Goal: Task Accomplishment & Management: Manage account settings

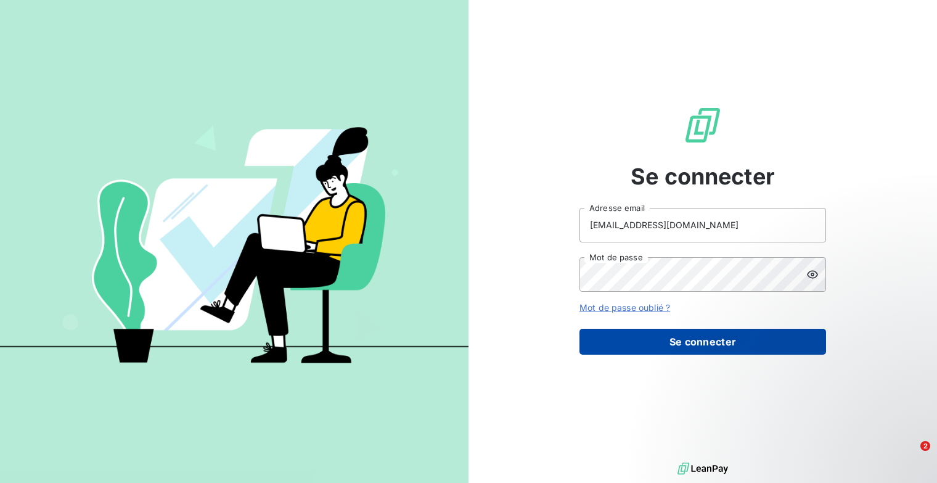
click at [706, 345] on button "Se connecter" at bounding box center [702, 342] width 247 height 26
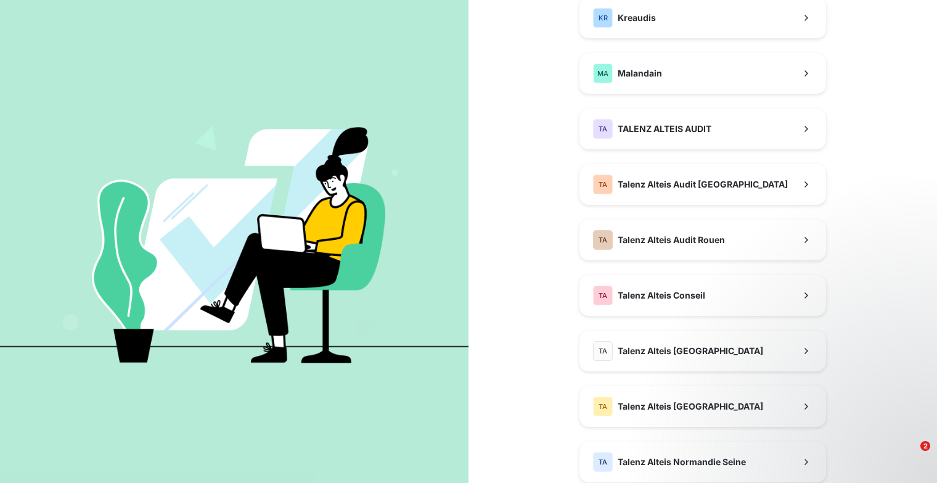
scroll to position [343, 0]
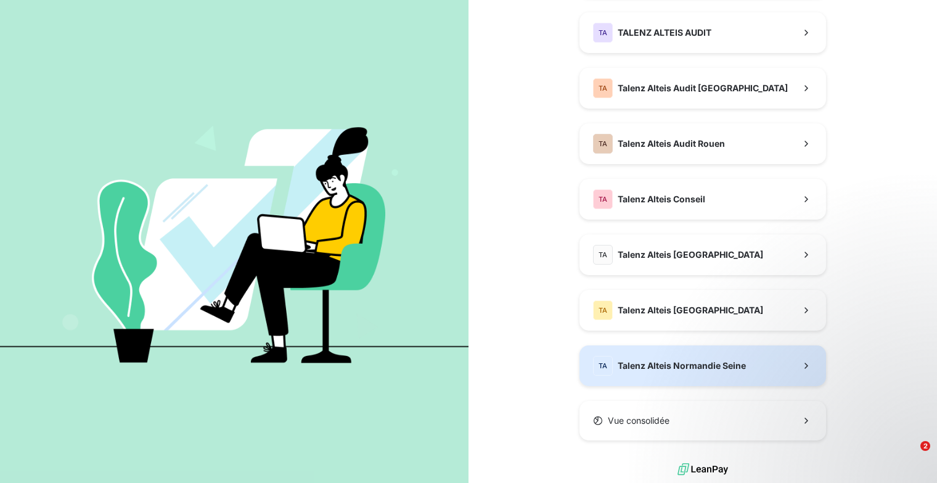
click at [691, 364] on span "Talenz Alteis Normandie Seine" at bounding box center [682, 365] width 128 height 12
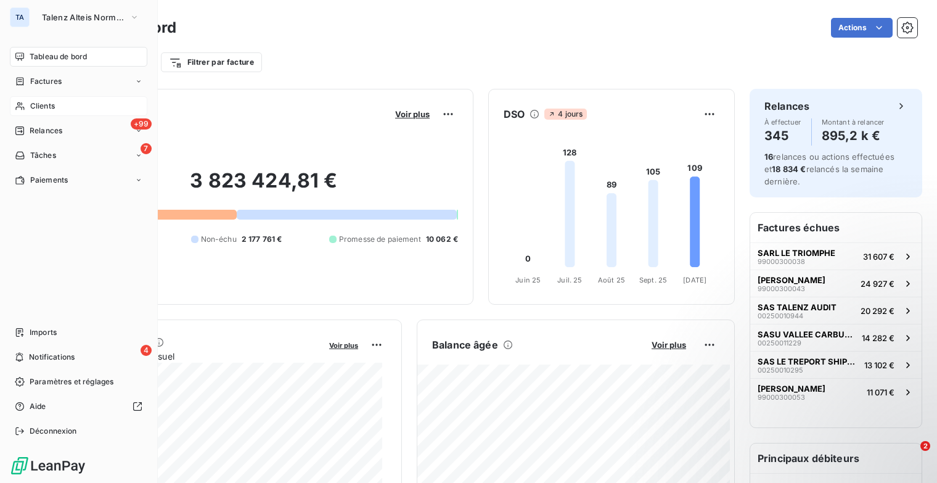
click at [35, 100] on span "Clients" at bounding box center [42, 105] width 25 height 11
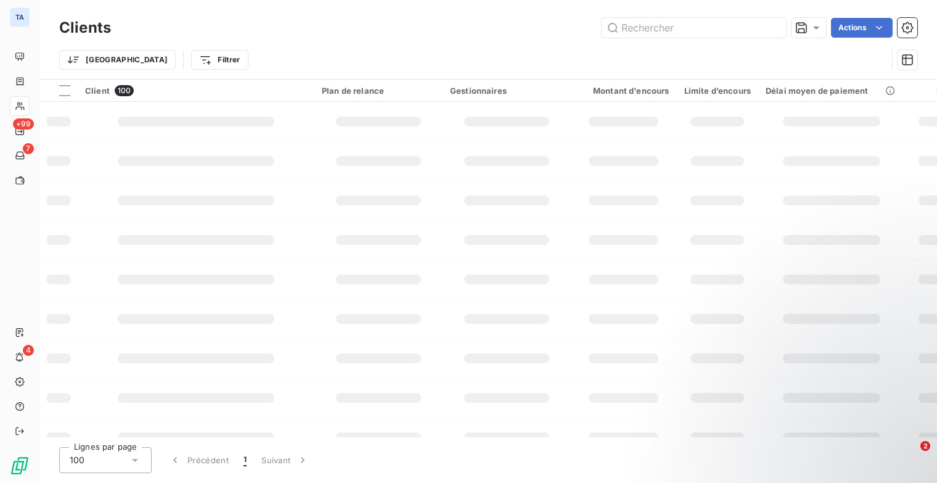
click at [657, 17] on div "Clients Actions" at bounding box center [488, 28] width 858 height 26
click at [660, 18] on input "text" at bounding box center [694, 28] width 185 height 20
type input "220153"
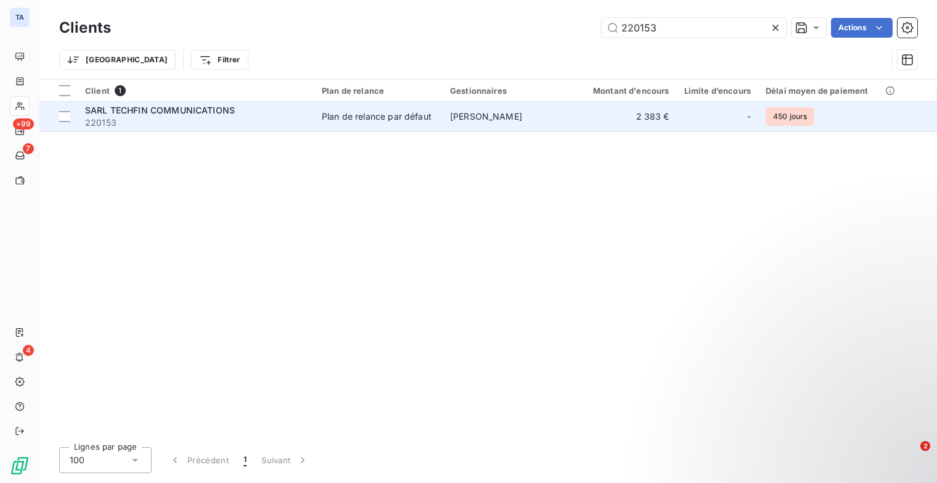
click at [198, 107] on span "SARL TECHFIN COMMUNICATIONS" at bounding box center [160, 110] width 150 height 10
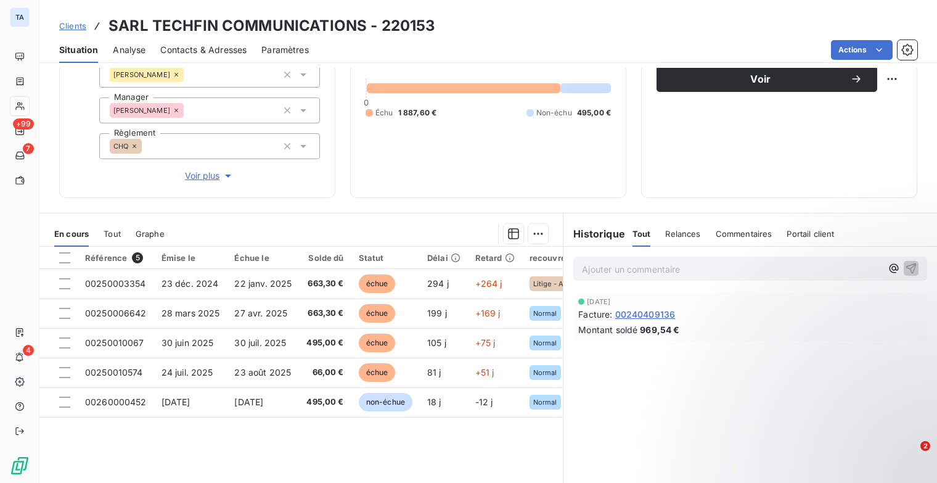
scroll to position [165, 0]
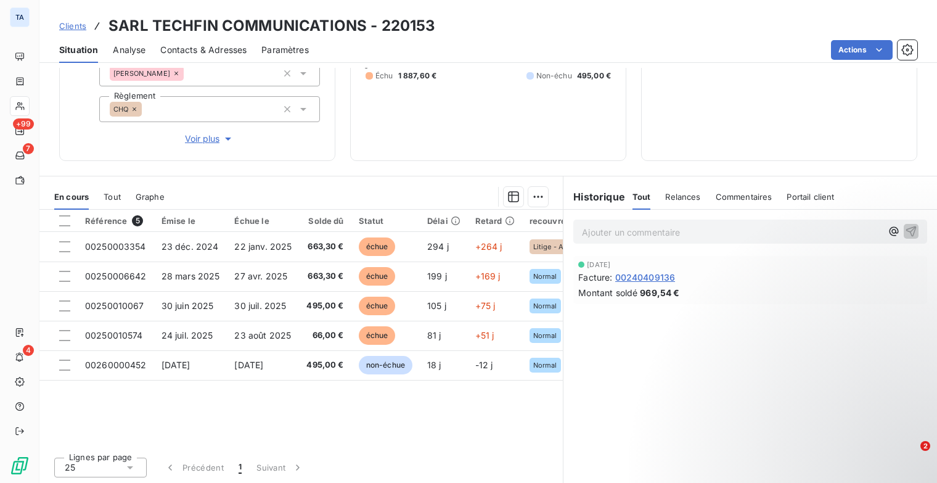
click at [666, 200] on span "Relances" at bounding box center [682, 197] width 35 height 10
click at [636, 195] on span "Tout" at bounding box center [640, 197] width 17 height 10
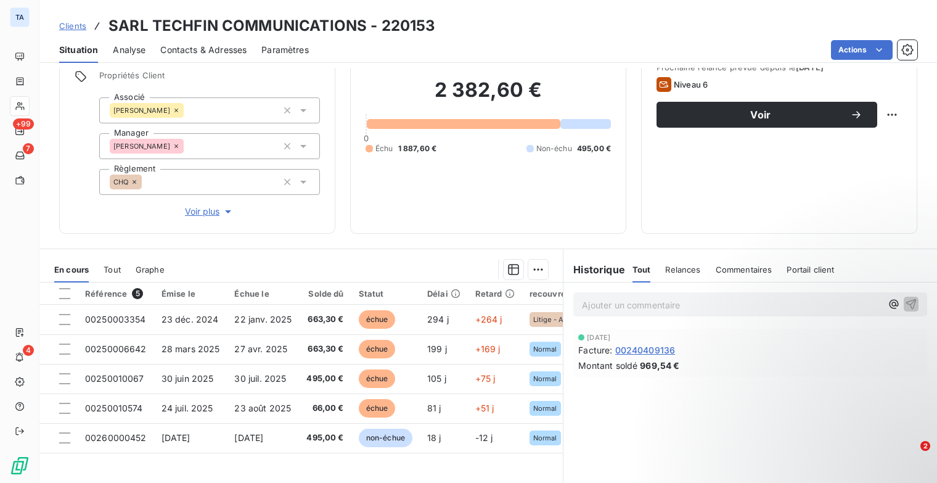
scroll to position [0, 0]
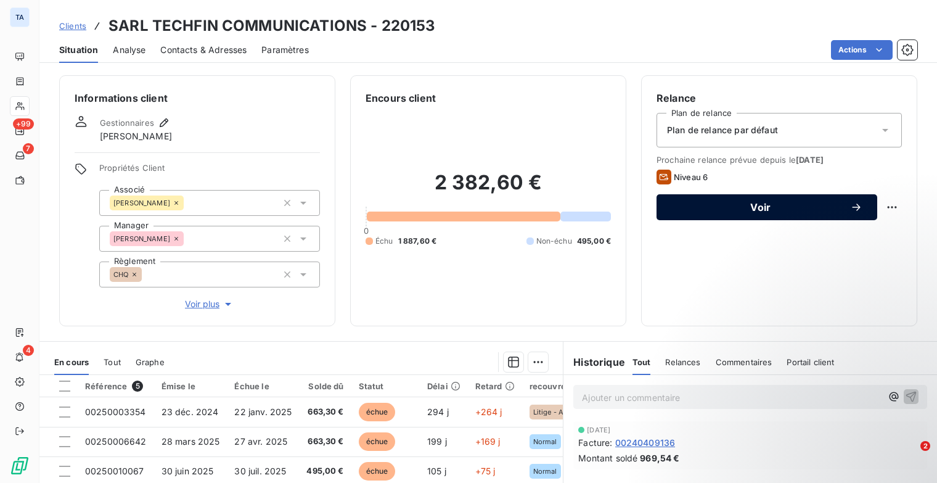
click at [826, 202] on span "Voir" at bounding box center [760, 207] width 179 height 10
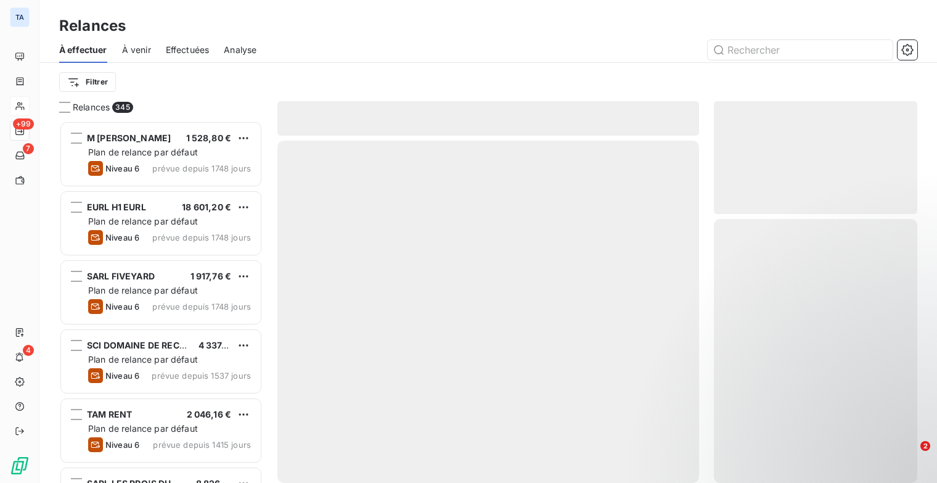
scroll to position [353, 194]
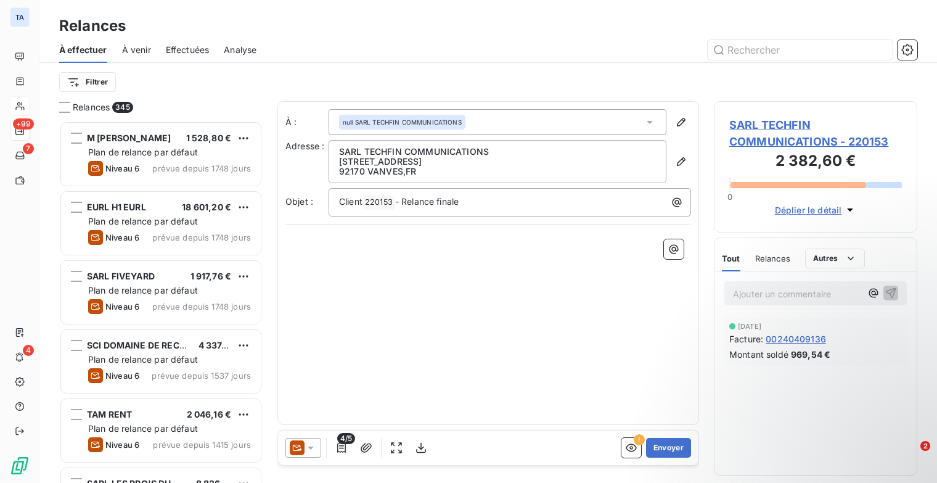
click at [313, 451] on icon at bounding box center [310, 447] width 12 height 12
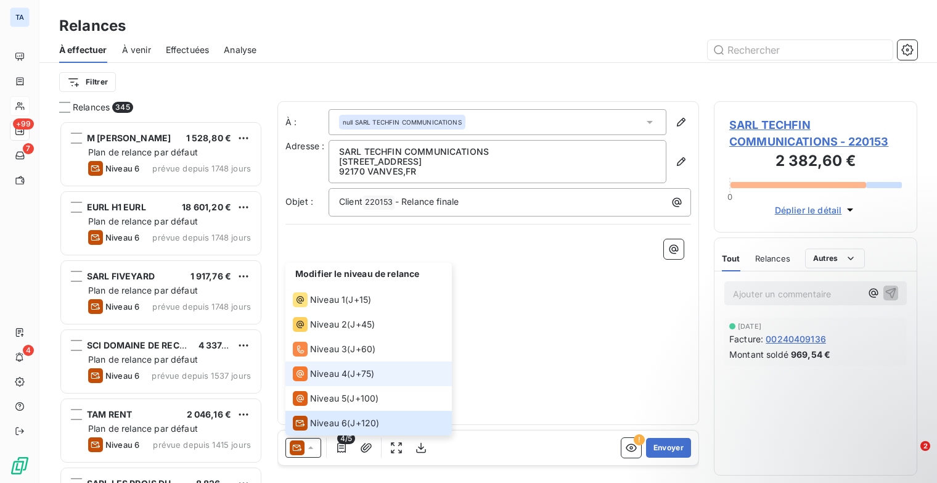
click at [357, 373] on span "J+75 )" at bounding box center [362, 373] width 24 height 12
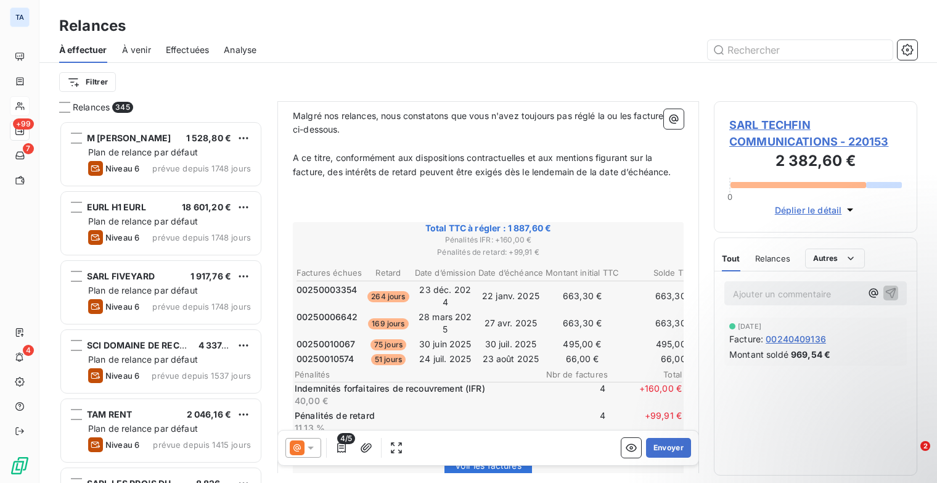
scroll to position [185, 0]
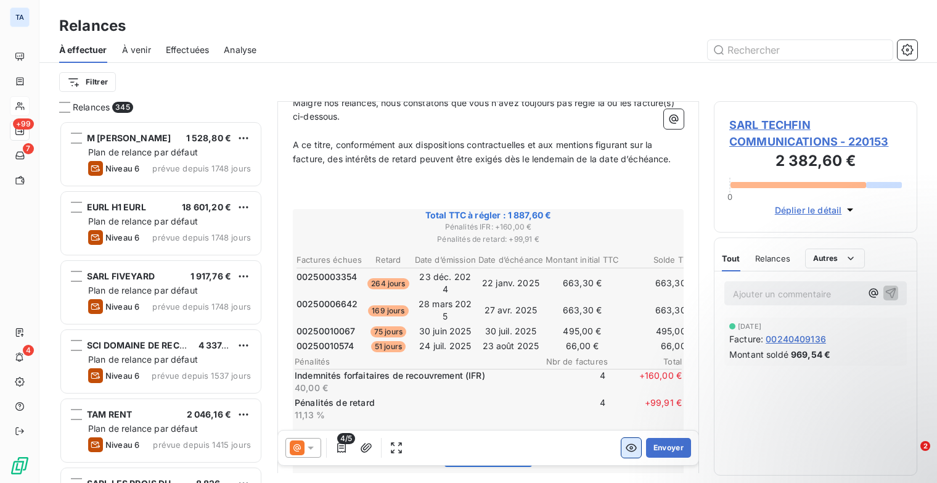
click at [626, 444] on icon "button" at bounding box center [631, 448] width 11 height 8
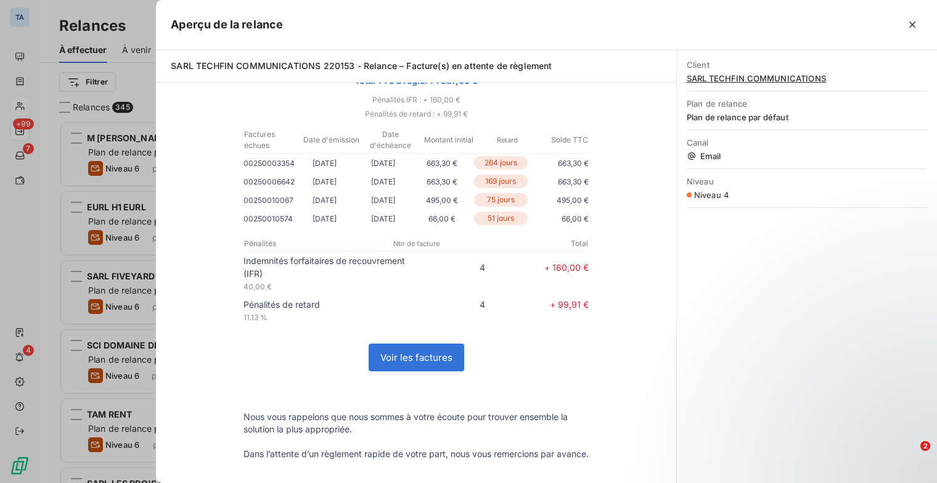
scroll to position [0, 0]
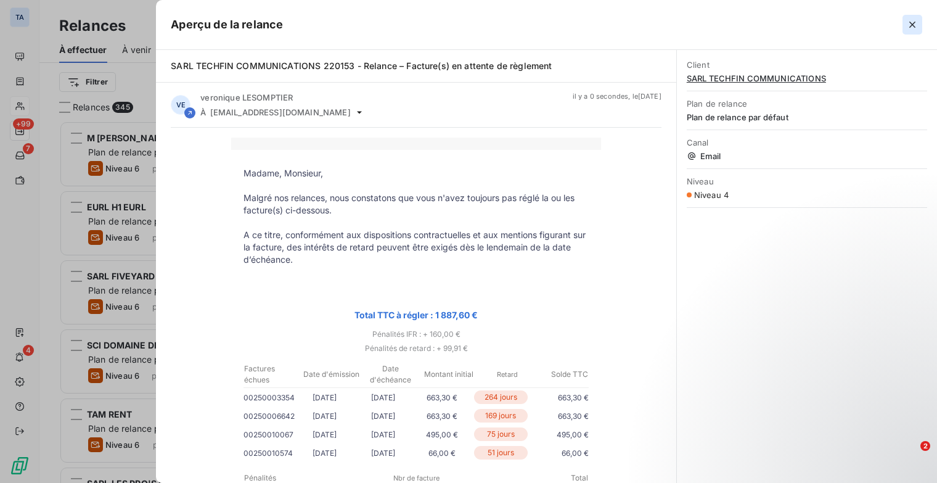
click at [910, 28] on icon "button" at bounding box center [912, 24] width 12 height 12
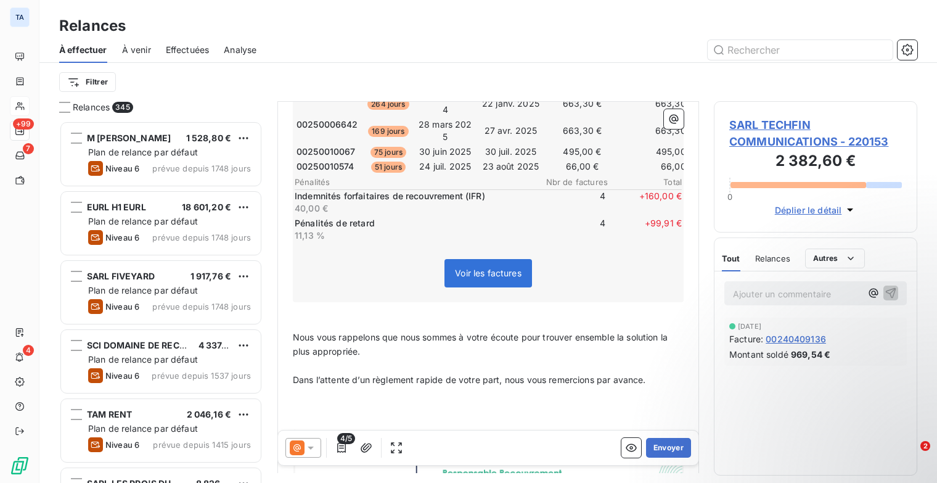
scroll to position [431, 0]
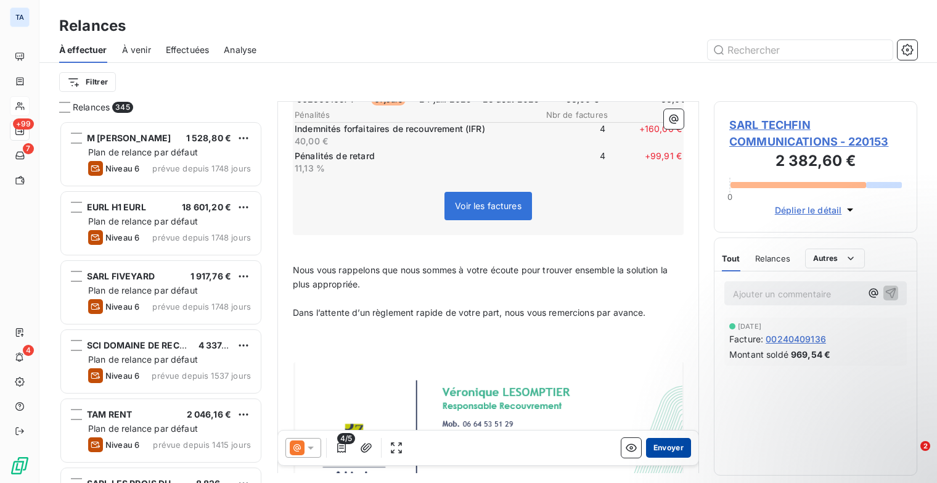
click at [666, 446] on button "Envoyer" at bounding box center [668, 448] width 45 height 20
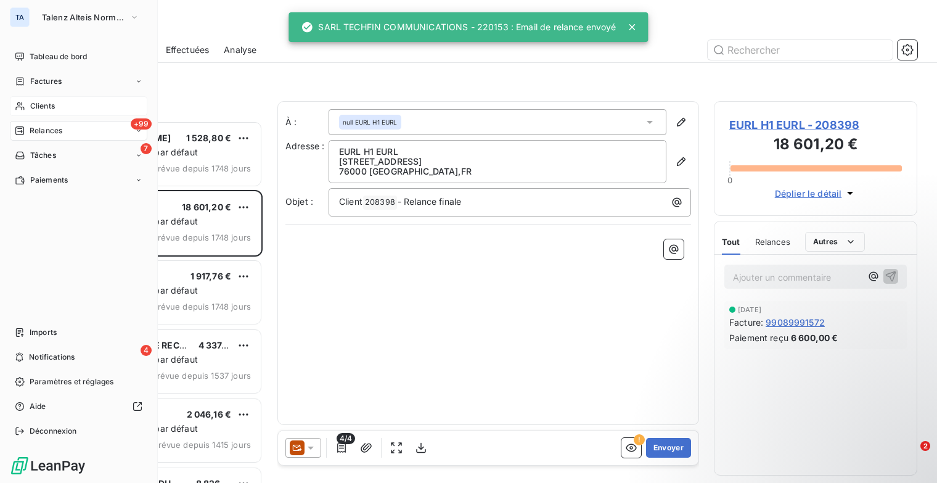
click at [64, 106] on div "Clients" at bounding box center [78, 106] width 137 height 20
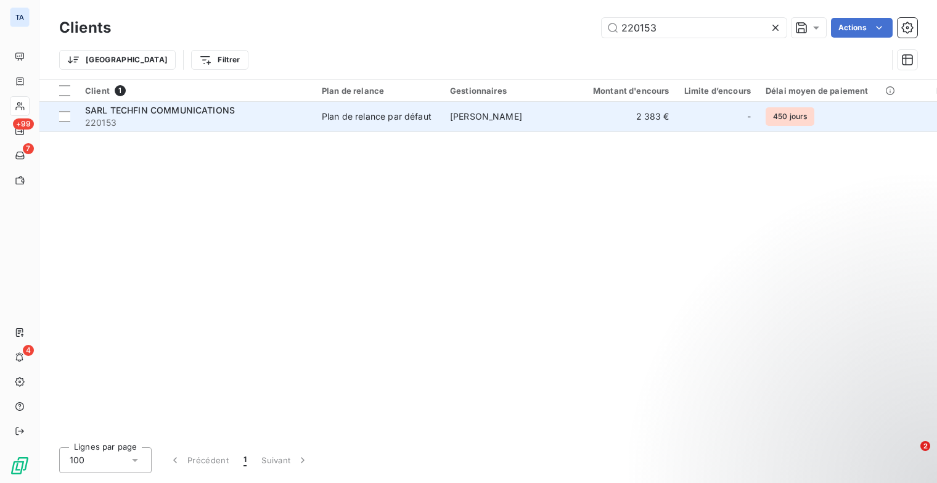
click at [425, 113] on div "Plan de relance par défaut" at bounding box center [377, 116] width 110 height 12
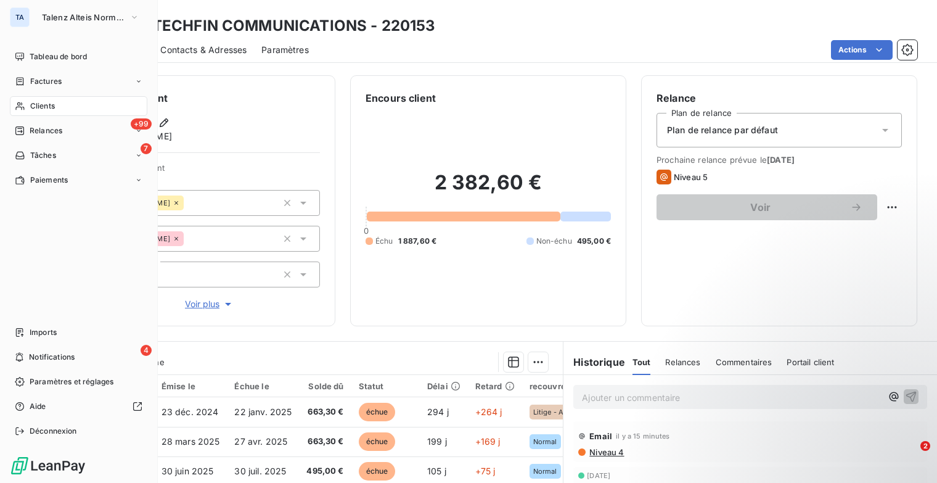
click at [52, 108] on span "Clients" at bounding box center [42, 105] width 25 height 11
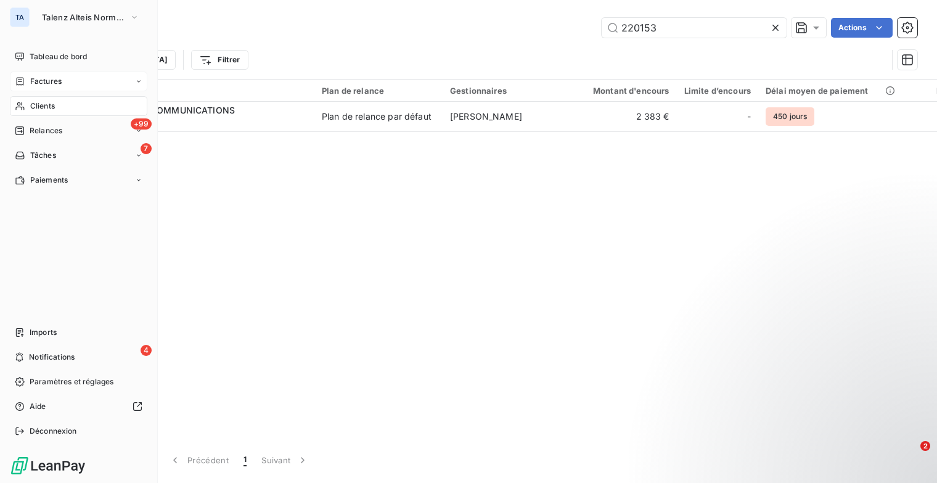
click at [48, 76] on span "Factures" at bounding box center [45, 81] width 31 height 11
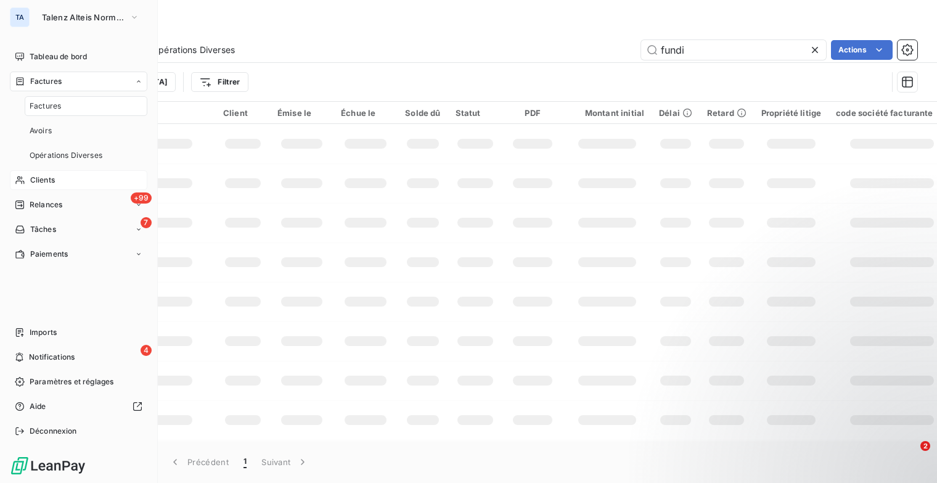
click at [49, 104] on span "Factures" at bounding box center [45, 105] width 31 height 11
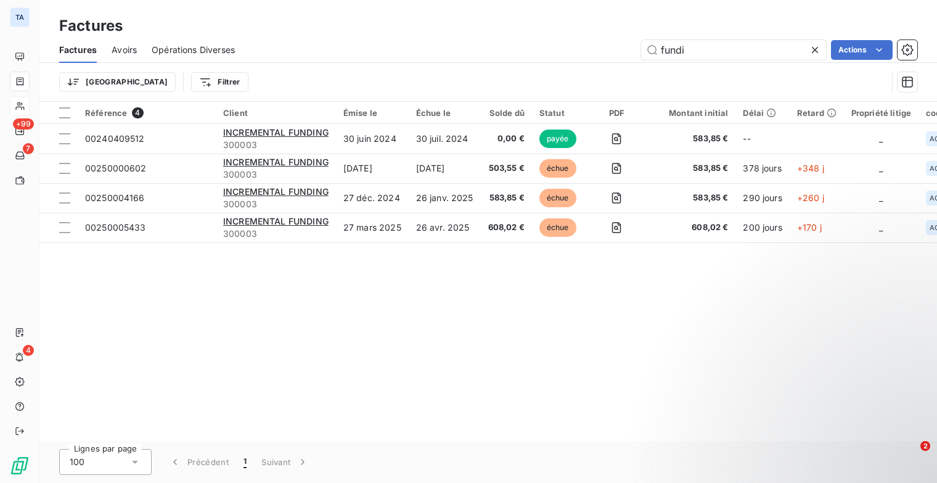
click at [819, 46] on icon at bounding box center [815, 50] width 12 height 12
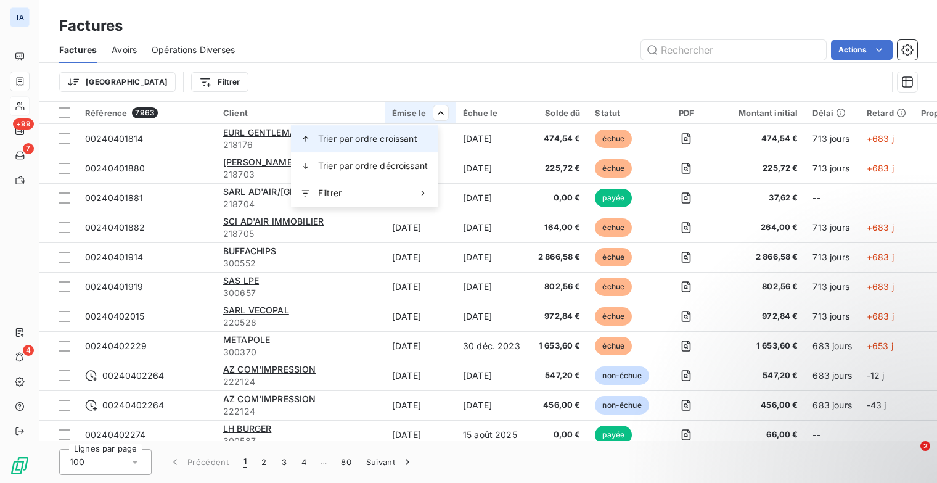
click at [417, 140] on span "Trier par ordre croissant" at bounding box center [367, 139] width 99 height 12
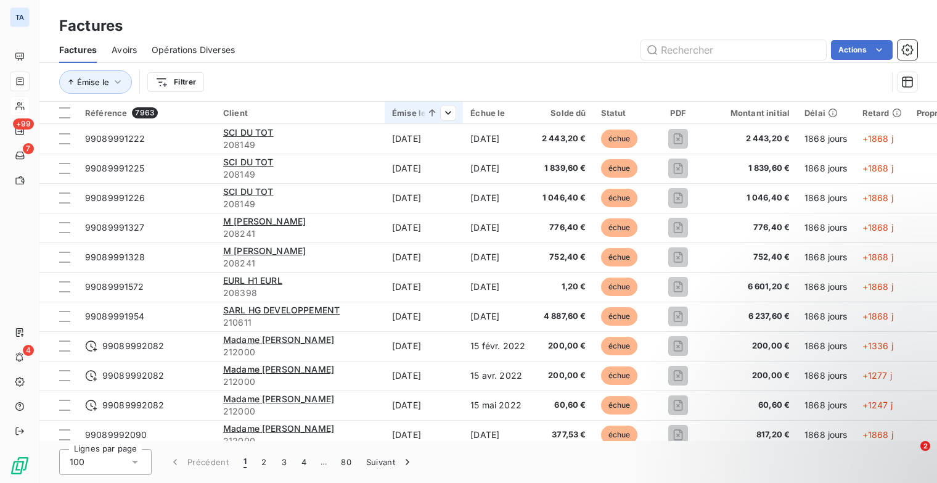
click at [426, 113] on icon at bounding box center [432, 113] width 12 height 12
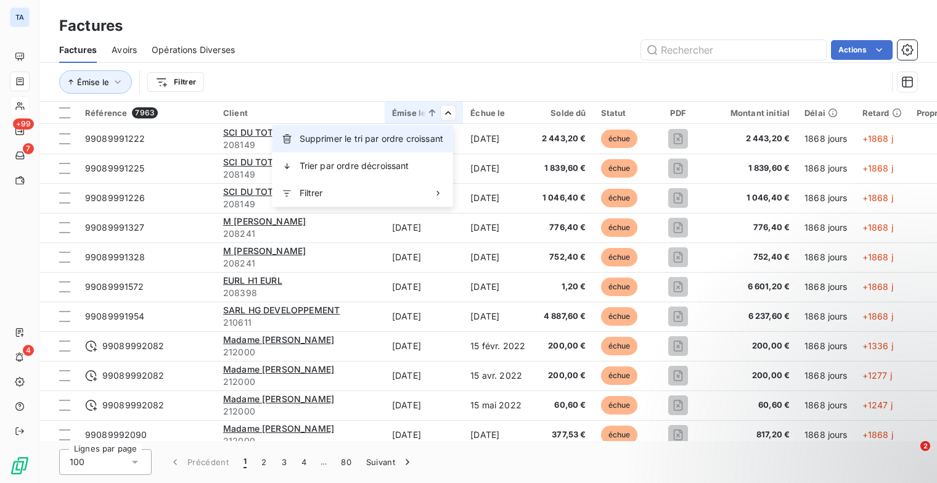
click at [413, 142] on span "Supprimer le tri par ordre croissant" at bounding box center [372, 139] width 144 height 12
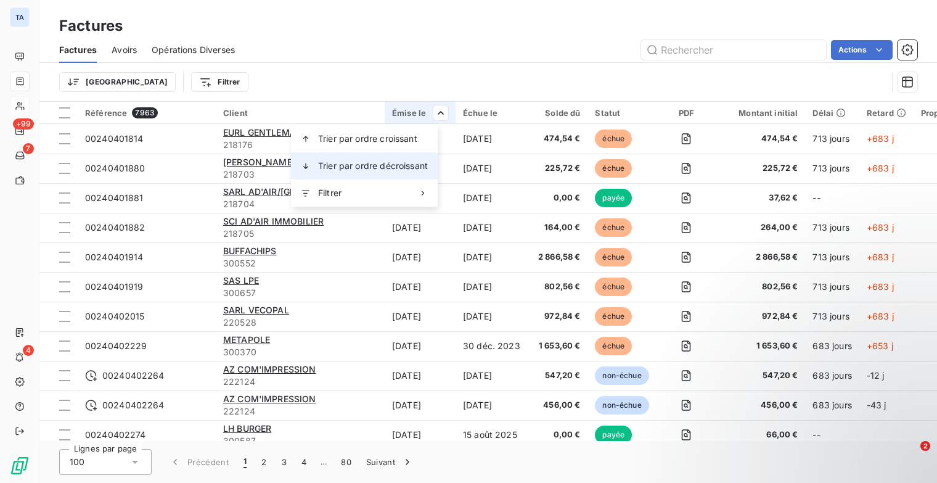
click at [417, 163] on span "Trier par ordre décroissant" at bounding box center [373, 166] width 110 height 12
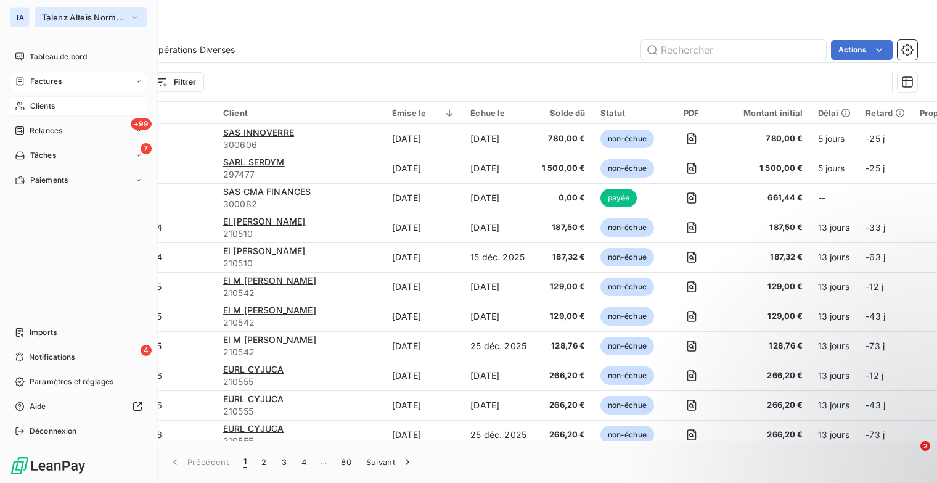
click at [121, 22] on button "Talenz Alteis Normandie Seine" at bounding box center [91, 17] width 112 height 20
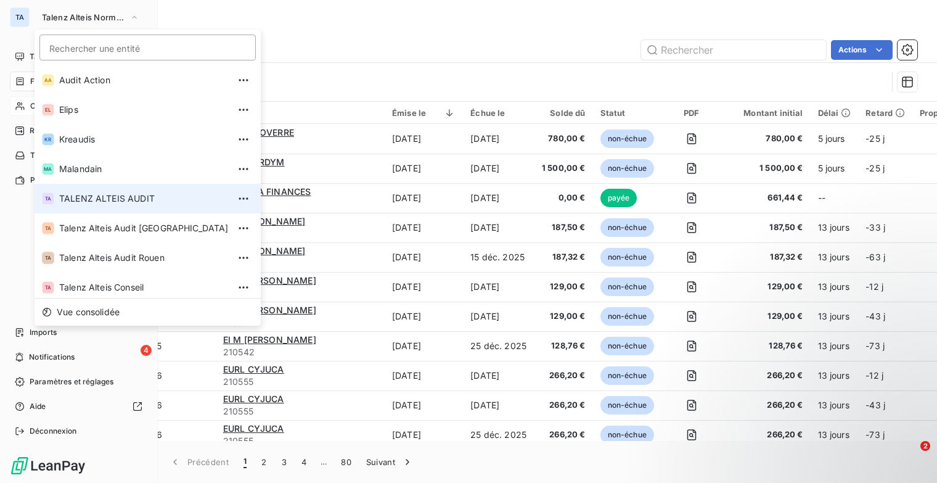
scroll to position [92, 0]
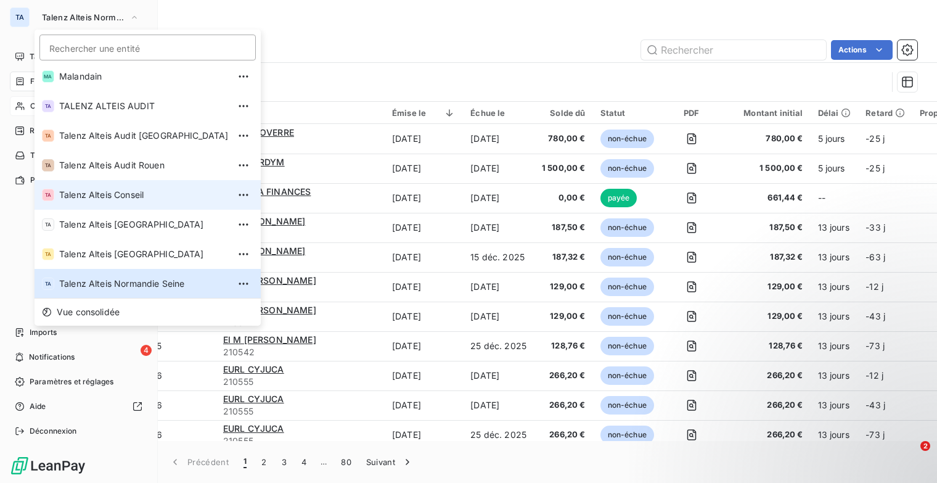
click at [137, 197] on span "Talenz Alteis Conseil" at bounding box center [144, 195] width 170 height 12
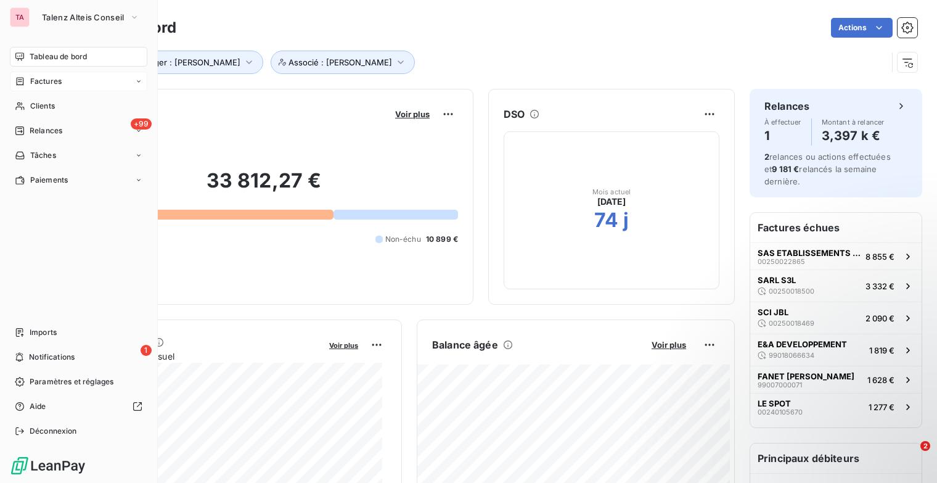
click at [68, 84] on div "Factures" at bounding box center [78, 82] width 137 height 20
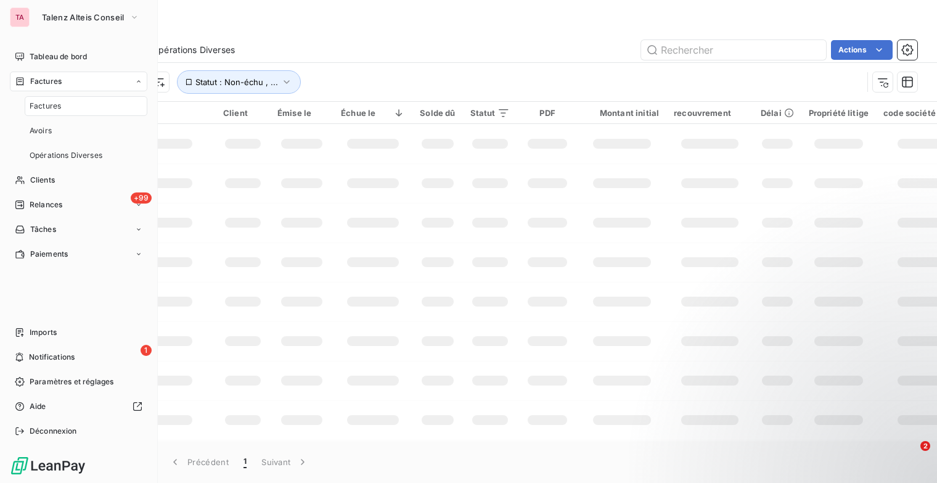
click at [72, 108] on div "Factures" at bounding box center [86, 106] width 123 height 20
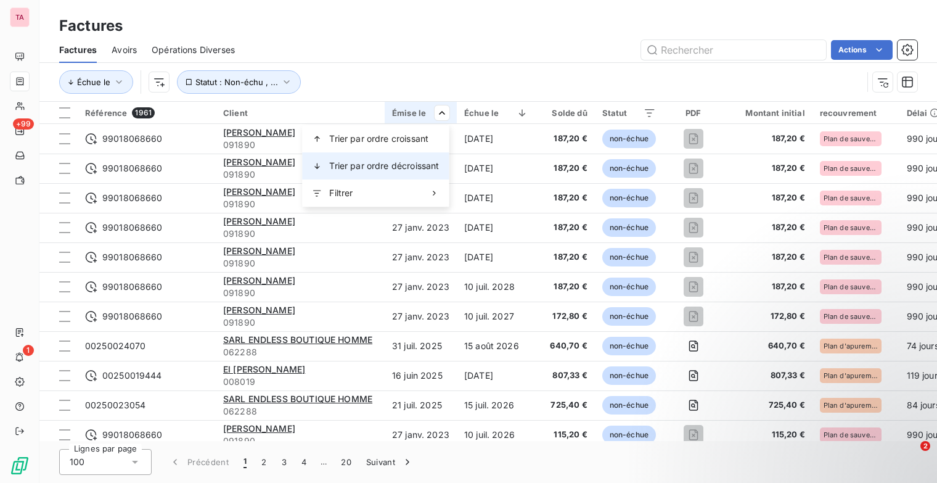
click at [435, 162] on span "Trier par ordre décroissant" at bounding box center [384, 166] width 110 height 12
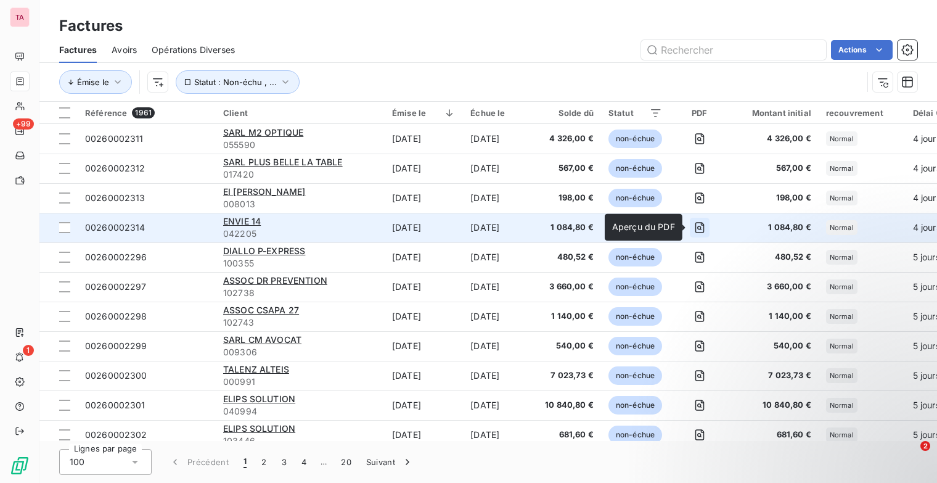
click at [693, 228] on icon "button" at bounding box center [699, 227] width 12 height 12
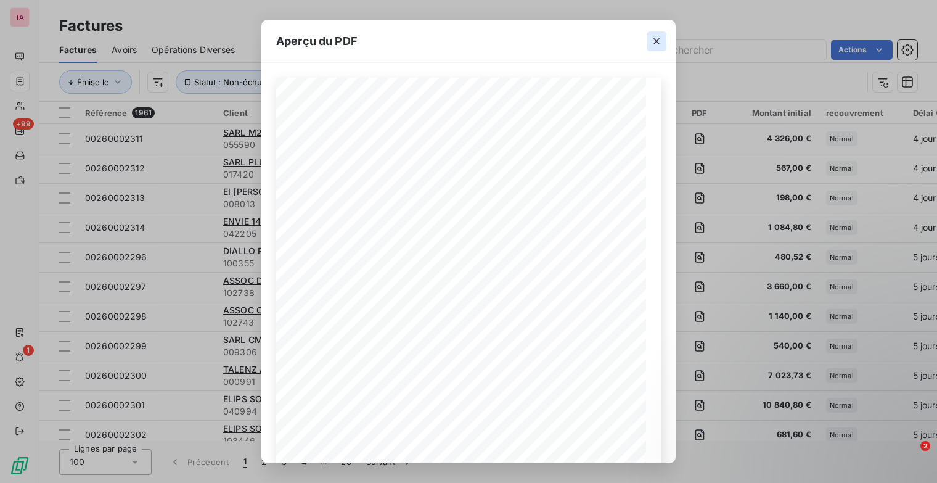
click at [656, 46] on icon "button" at bounding box center [656, 41] width 12 height 12
